Goal: Transaction & Acquisition: Purchase product/service

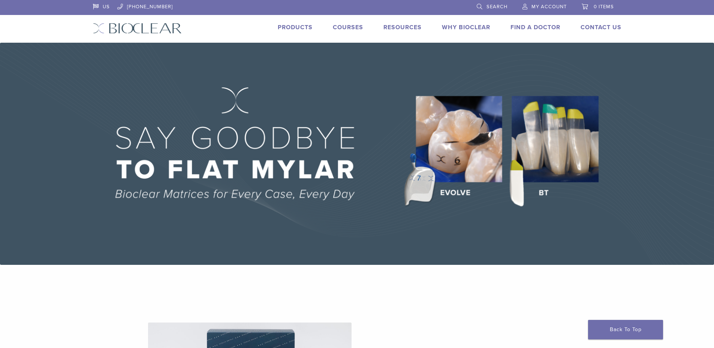
scroll to position [262, 0]
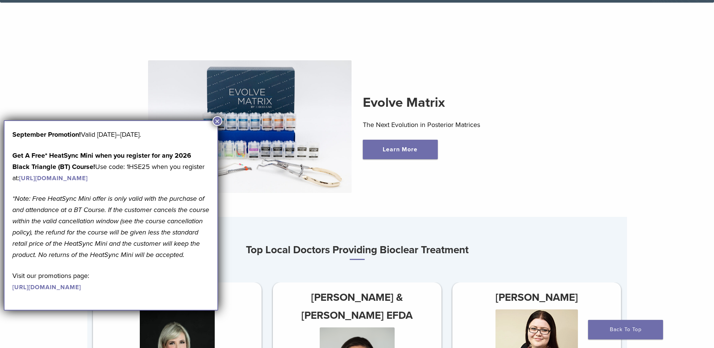
click at [216, 120] on button "×" at bounding box center [217, 121] width 10 height 10
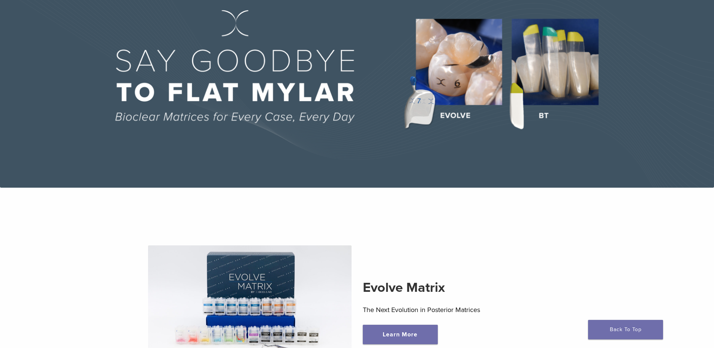
scroll to position [0, 0]
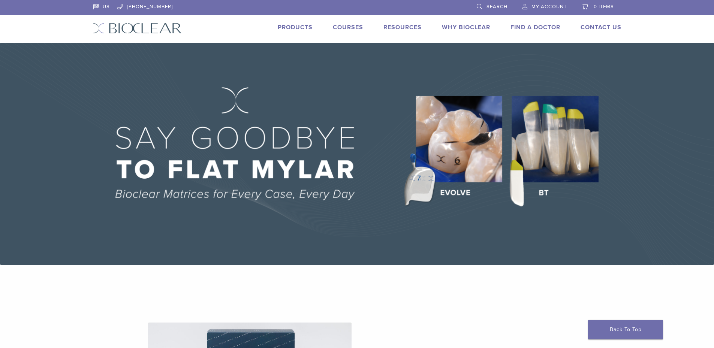
click at [303, 26] on link "Products" at bounding box center [295, 27] width 35 height 7
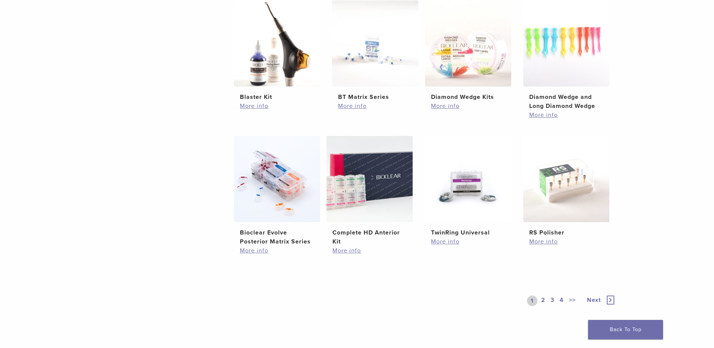
scroll to position [562, 0]
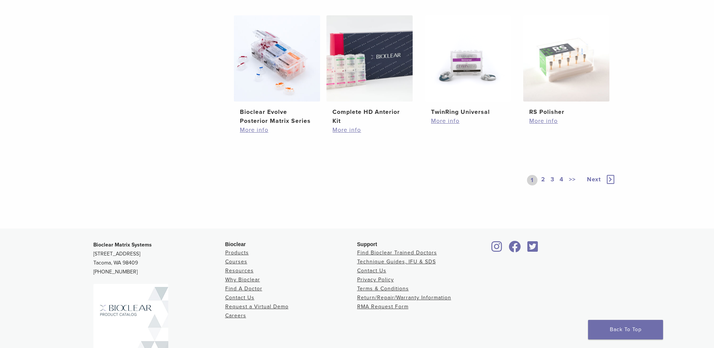
click at [541, 179] on link "2" at bounding box center [542, 180] width 7 height 10
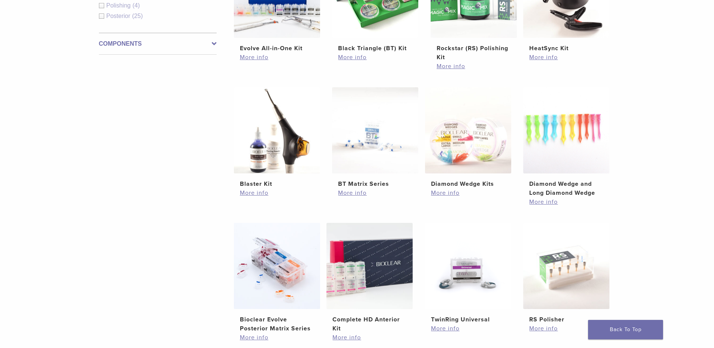
scroll to position [337, 0]
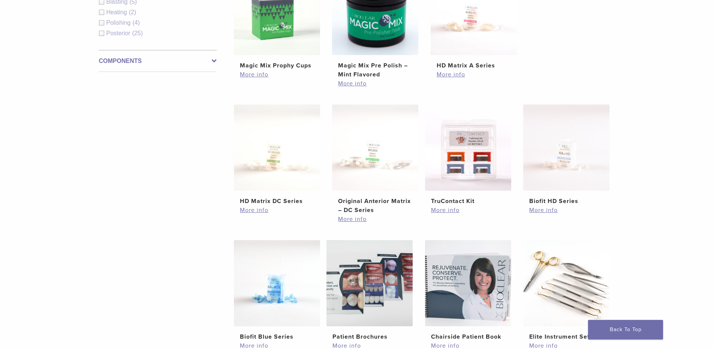
scroll to position [562, 0]
